Goal: Find specific page/section: Find specific page/section

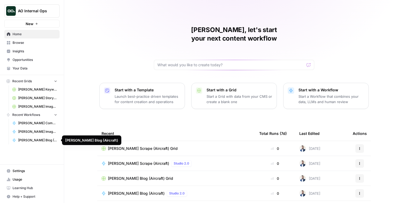
click at [37, 141] on span "[PERSON_NAME] Blog (Aircraft)" at bounding box center [37, 140] width 39 height 5
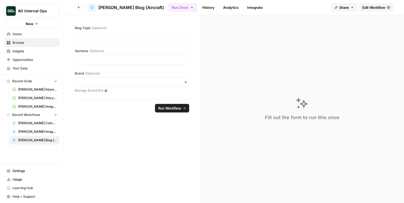
click at [20, 35] on span "Home" at bounding box center [35, 34] width 45 height 5
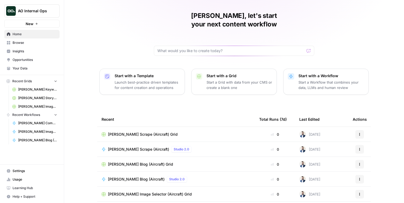
scroll to position [43, 0]
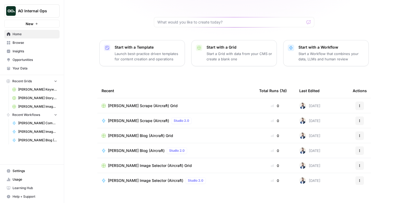
click at [23, 44] on span "Browse" at bounding box center [35, 42] width 45 height 5
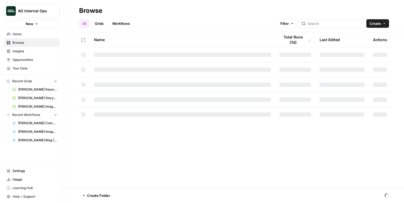
click at [343, 20] on div at bounding box center [331, 23] width 65 height 9
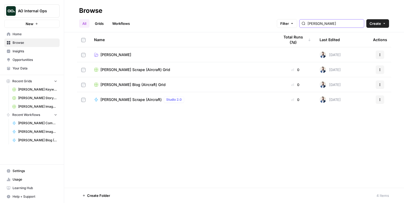
type input "[PERSON_NAME]"
click at [121, 69] on span "[PERSON_NAME] Scrape (Aircraft) Grid" at bounding box center [135, 69] width 70 height 5
